Goal: Complete application form

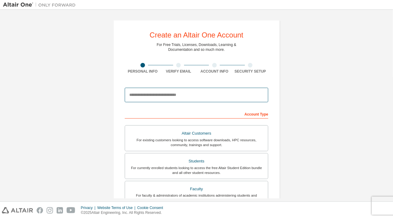
click at [211, 97] on input "email" at bounding box center [197, 95] width 144 height 15
click at [140, 93] on input "email" at bounding box center [197, 95] width 144 height 15
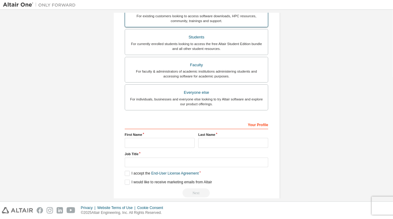
scroll to position [124, 0]
type input "**********"
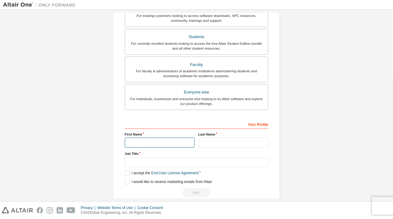
click at [149, 143] on input "text" at bounding box center [160, 143] width 70 height 10
type input "*"
type input "**********"
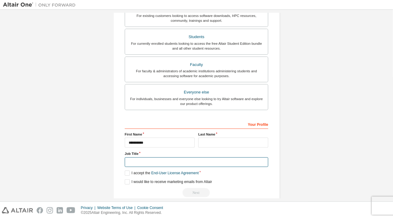
click at [141, 161] on input "text" at bounding box center [197, 163] width 144 height 10
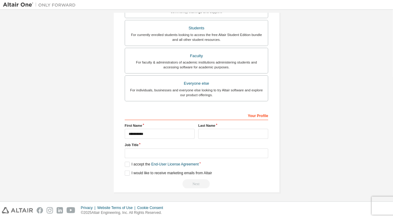
click at [116, 175] on div "**********" at bounding box center [196, 40] width 167 height 306
click at [207, 133] on input "text" at bounding box center [233, 134] width 70 height 10
type input "*"
type input "******"
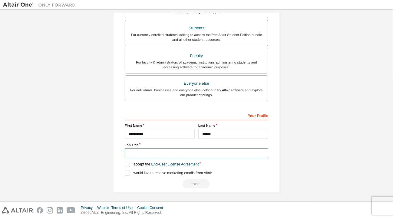
click at [151, 154] on input "text" at bounding box center [197, 154] width 144 height 10
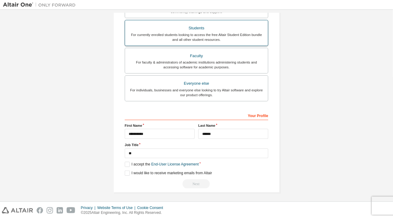
click at [214, 34] on div "For currently enrolled students looking to access the free Altair Student Editi…" at bounding box center [197, 37] width 136 height 10
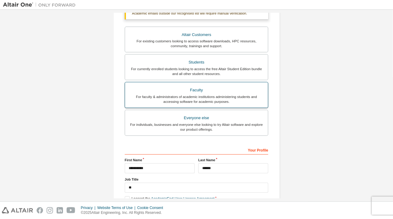
scroll to position [114, 0]
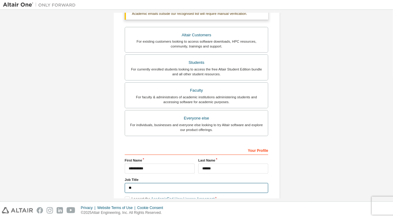
click at [130, 187] on input "**" at bounding box center [197, 188] width 144 height 10
type input "*"
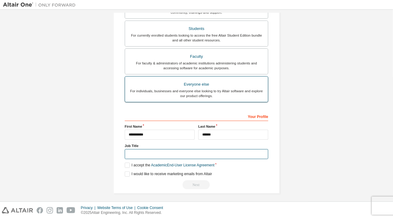
scroll to position [149, 0]
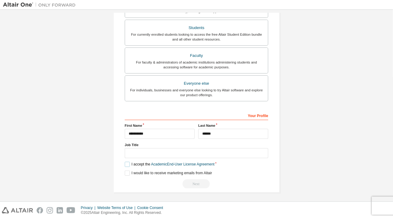
click at [125, 164] on label "I accept the Academic End-User License Agreement" at bounding box center [170, 164] width 90 height 5
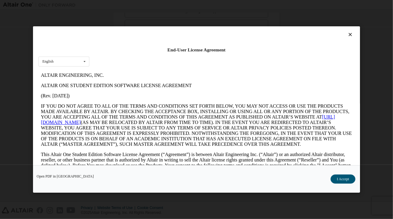
scroll to position [0, 0]
click at [345, 181] on button "I Accept" at bounding box center [343, 179] width 25 height 9
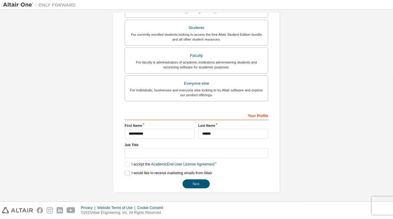
click at [125, 173] on label "I would like to receive marketing emails from Altair" at bounding box center [168, 173] width 87 height 5
click at [187, 183] on button "Next" at bounding box center [196, 184] width 27 height 9
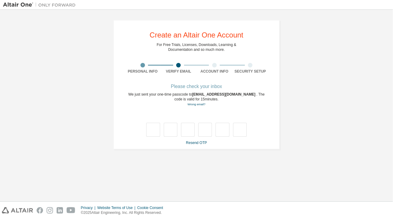
type input "*"
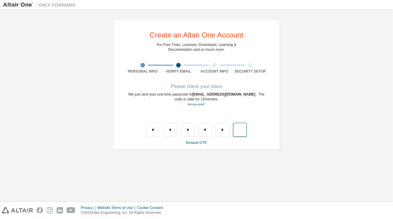
type input "*"
click at [195, 141] on link "Resend OTP" at bounding box center [196, 143] width 21 height 4
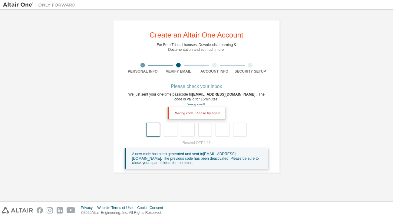
click at [158, 134] on input "text" at bounding box center [153, 130] width 14 height 14
type input "*"
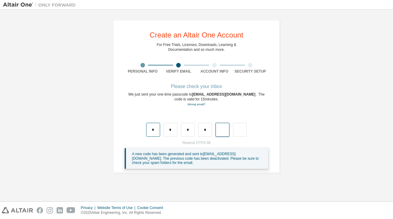
type input "*"
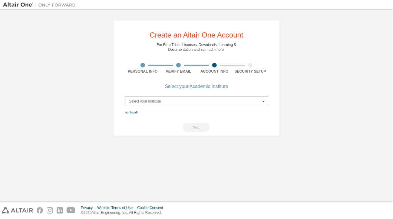
click at [175, 97] on input "text" at bounding box center [196, 101] width 143 height 9
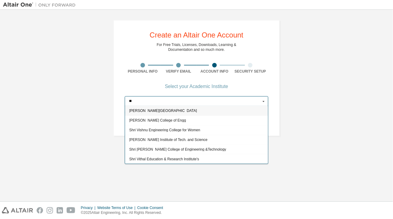
type input "*"
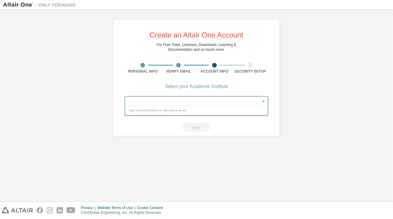
type input "*"
click at [148, 100] on input "**********" at bounding box center [196, 101] width 143 height 9
click at [264, 101] on icon at bounding box center [264, 101] width 8 height 9
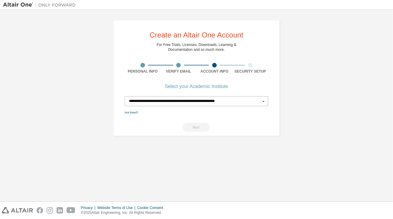
click at [237, 101] on input "**********" at bounding box center [196, 101] width 143 height 9
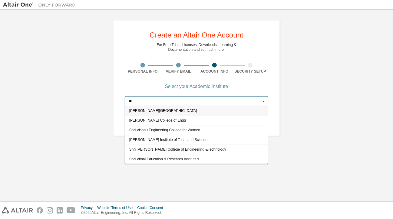
type input "*"
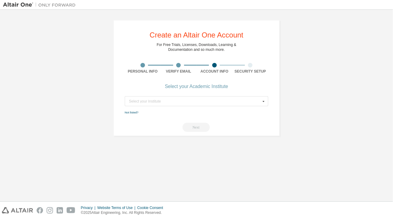
click at [250, 66] on div at bounding box center [250, 65] width 5 height 5
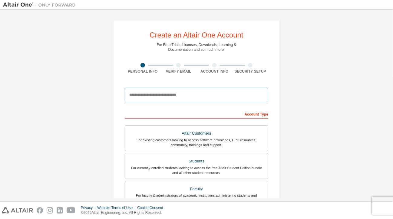
click at [192, 95] on input "email" at bounding box center [197, 95] width 144 height 15
type input "**********"
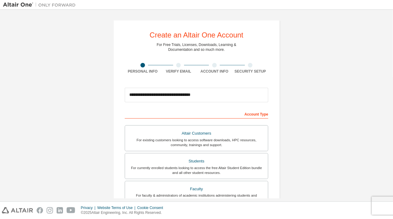
type input "**********"
type input "******"
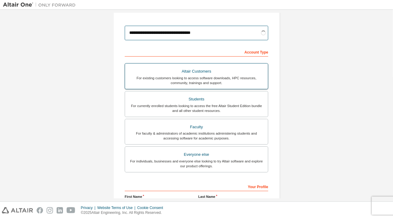
scroll to position [62, 0]
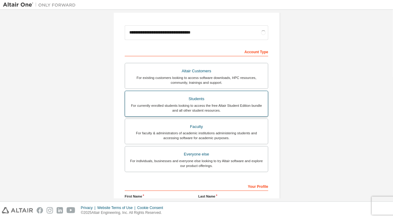
click at [182, 105] on div "For currently enrolled students looking to access the free Altair Student Editi…" at bounding box center [197, 108] width 136 height 10
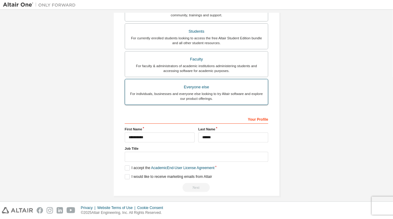
scroll to position [149, 0]
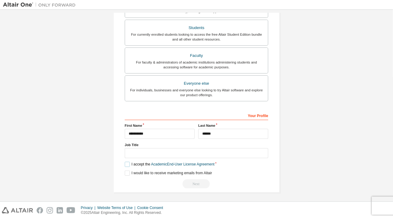
click at [126, 163] on label "I accept the Academic End-User License Agreement" at bounding box center [170, 164] width 90 height 5
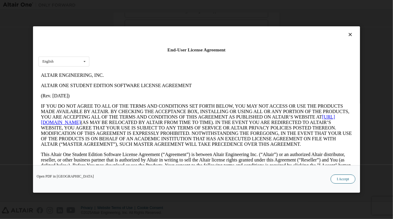
scroll to position [0, 0]
click at [338, 178] on button "I Accept" at bounding box center [343, 179] width 25 height 9
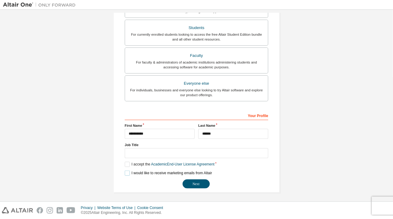
click at [125, 172] on label "I would like to receive marketing emails from Altair" at bounding box center [168, 173] width 87 height 5
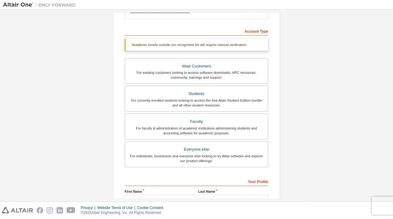
scroll to position [60, 0]
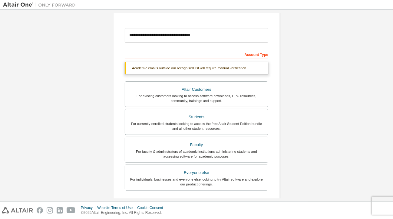
click at [182, 125] on div "For currently enrolled students looking to access the free Altair Student Editi…" at bounding box center [197, 126] width 136 height 10
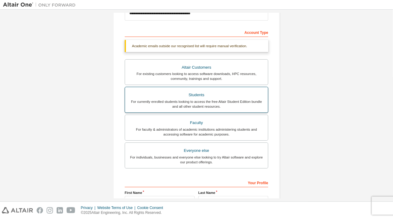
scroll to position [83, 0]
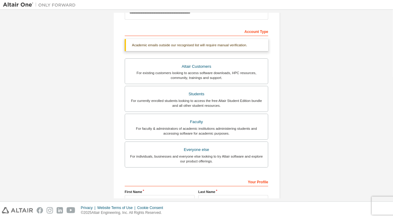
click at [222, 45] on div "Academic emails outside our recognised list will require manual verification." at bounding box center [197, 45] width 144 height 12
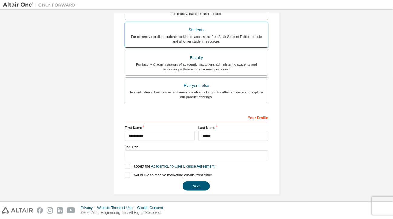
scroll to position [149, 0]
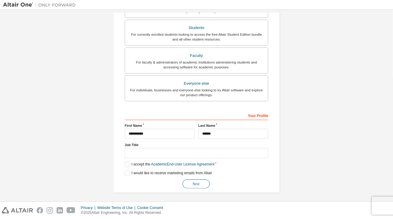
click at [188, 180] on button "Next" at bounding box center [196, 184] width 27 height 9
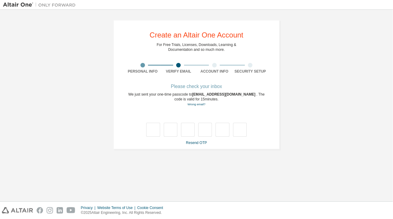
type input "*"
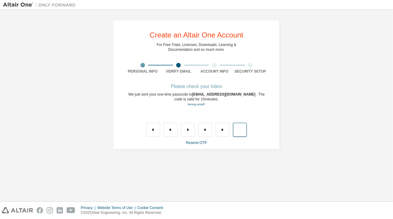
type input "*"
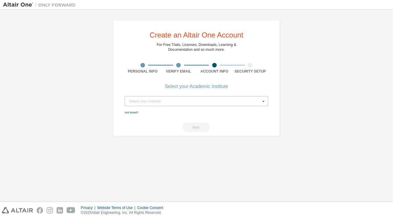
click at [144, 101] on div "Select your Institute" at bounding box center [195, 102] width 132 height 4
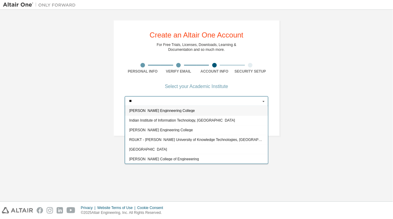
type input "*"
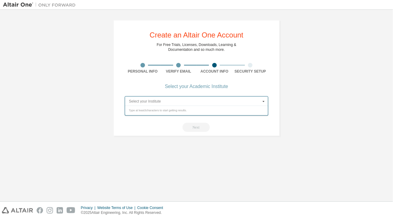
click at [144, 101] on input "text" at bounding box center [196, 101] width 143 height 9
click at [166, 103] on input "text" at bounding box center [196, 101] width 143 height 9
click at [136, 101] on input "**********" at bounding box center [196, 101] width 143 height 9
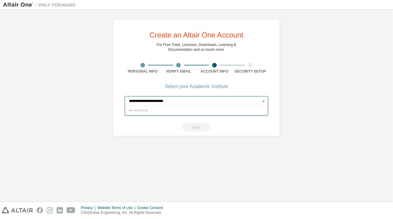
click at [178, 101] on input "**********" at bounding box center [196, 101] width 143 height 9
type input "**********"
click at [197, 128] on div "Next" at bounding box center [197, 127] width 144 height 9
click at [192, 101] on div "Select your Institute" at bounding box center [195, 102] width 132 height 4
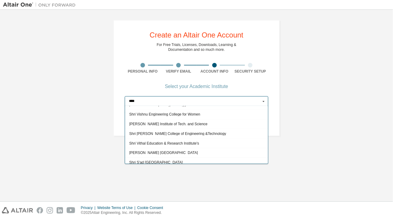
scroll to position [4, 0]
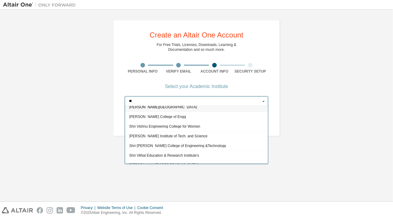
type input "*"
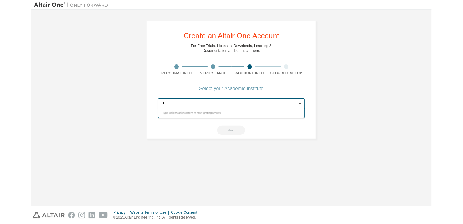
scroll to position [0, 0]
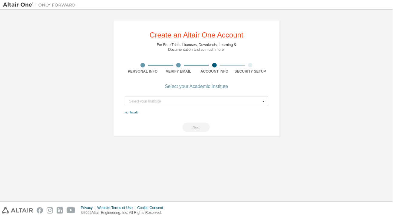
click at [91, 119] on div "Create an Altair One Account For Free Trials, Licenses, Downloads, Learning & D…" at bounding box center [196, 78] width 387 height 131
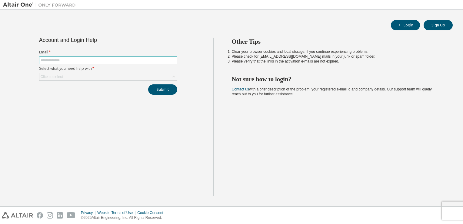
click at [78, 61] on input "text" at bounding box center [108, 60] width 135 height 5
type input "**********"
click at [166, 86] on button "Submit" at bounding box center [162, 89] width 29 height 10
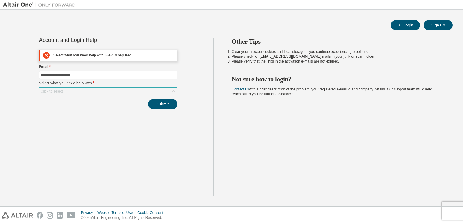
click at [101, 90] on div "Click to select" at bounding box center [108, 91] width 138 height 7
